Goal: Task Accomplishment & Management: Manage account settings

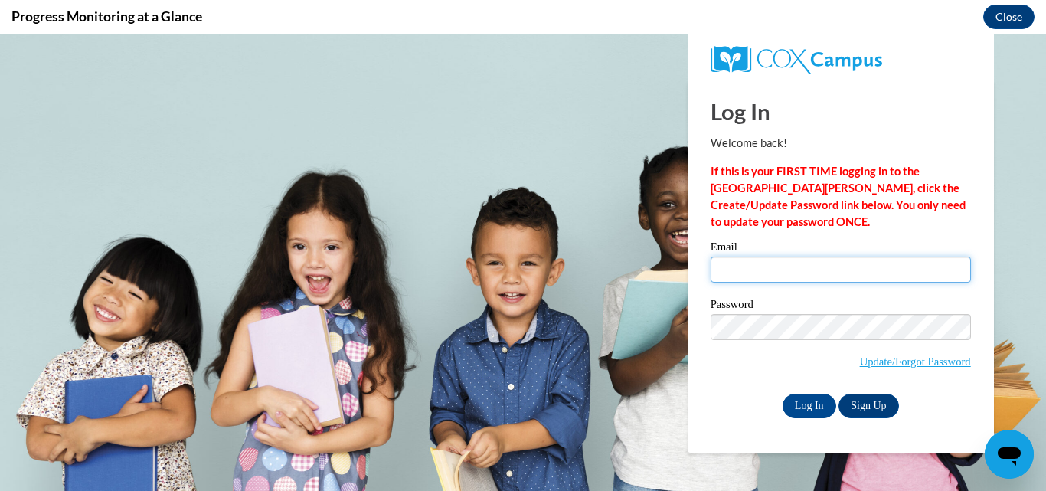
click at [776, 278] on input "Email" at bounding box center [841, 270] width 260 height 26
type input "[EMAIL_ADDRESS][DOMAIN_NAME]"
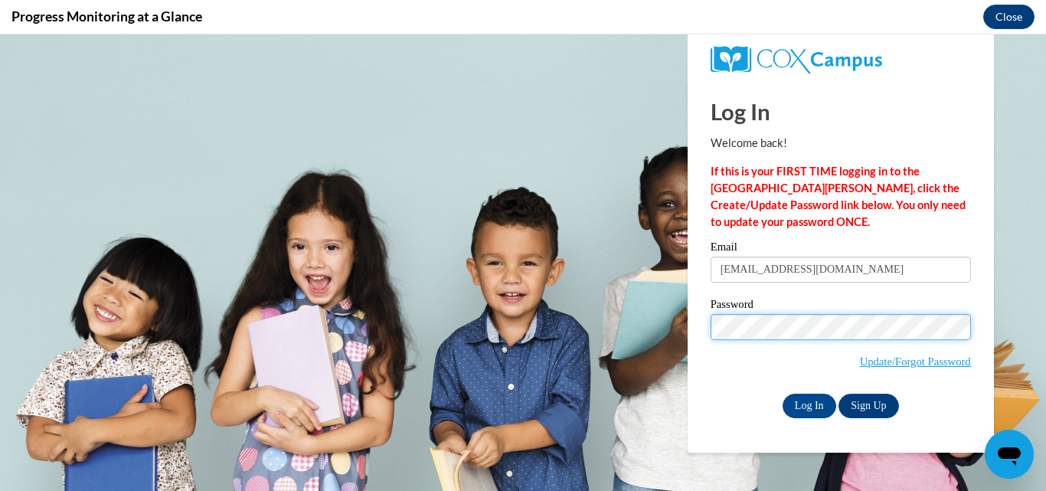
click at [783, 394] on input "Log In" at bounding box center [810, 406] width 54 height 25
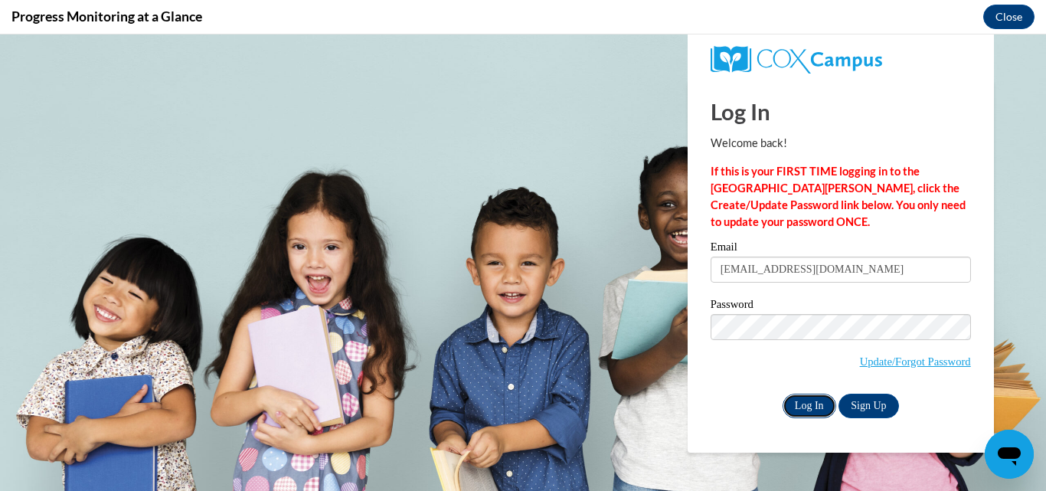
click at [806, 397] on input "Log In" at bounding box center [810, 406] width 54 height 25
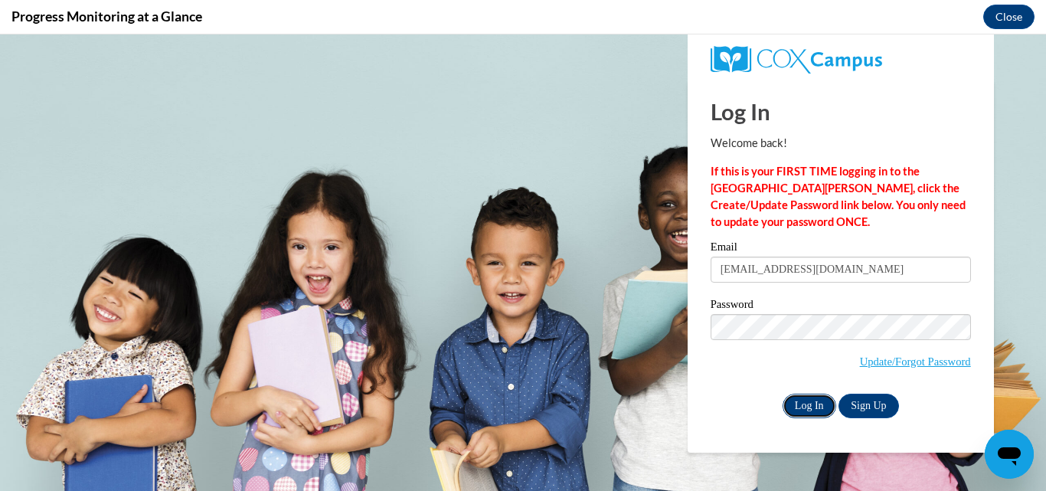
click at [806, 397] on input "Log In" at bounding box center [810, 406] width 54 height 25
click at [807, 415] on input "Log In" at bounding box center [810, 406] width 54 height 25
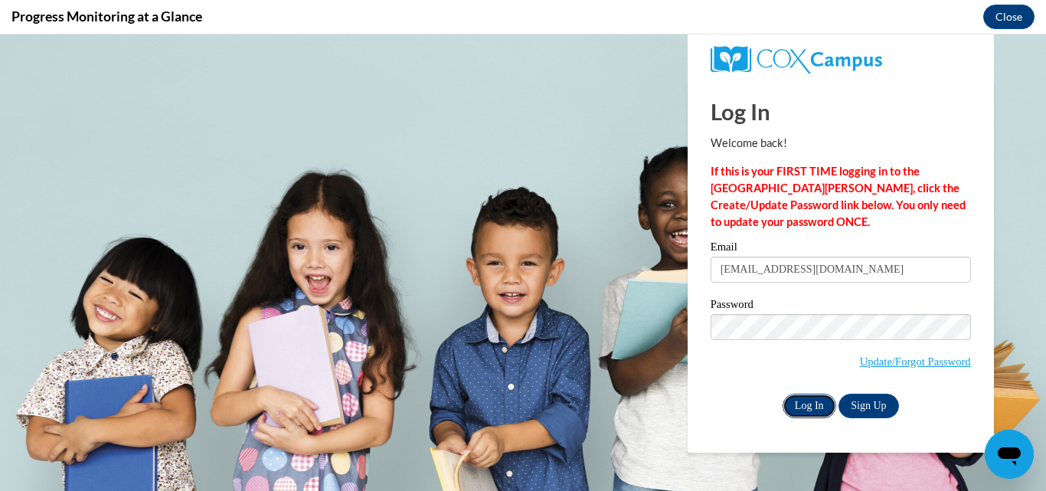
click at [807, 415] on input "Log In" at bounding box center [810, 406] width 54 height 25
